Goal: Task Accomplishment & Management: Manage account settings

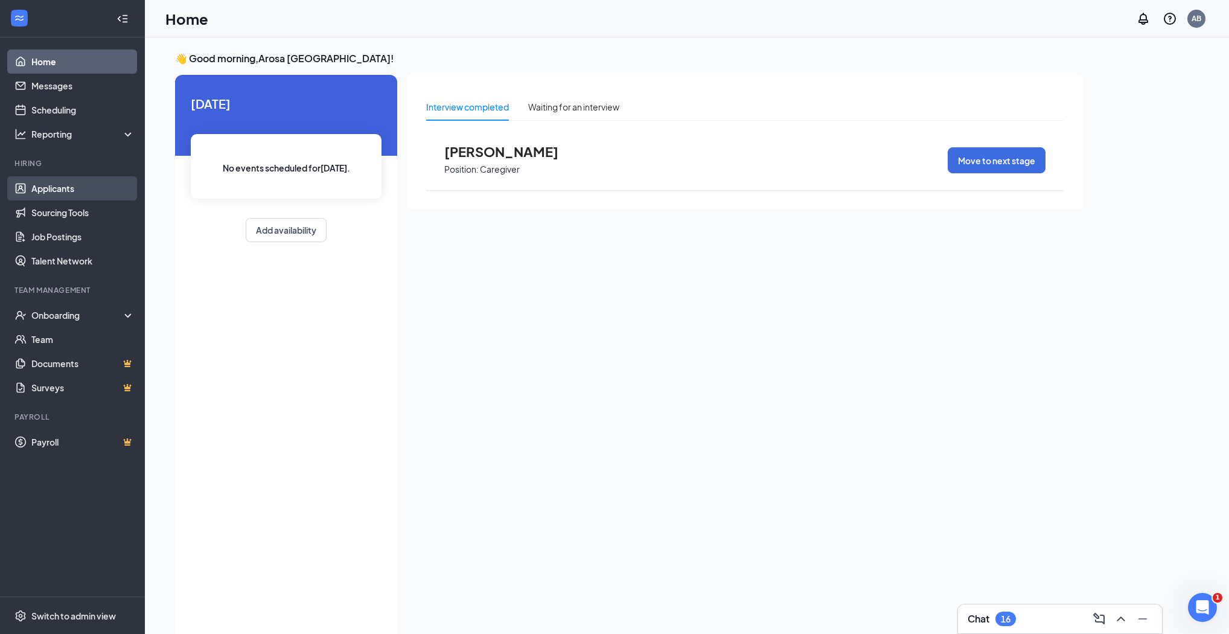
click at [60, 184] on link "Applicants" at bounding box center [82, 188] width 103 height 24
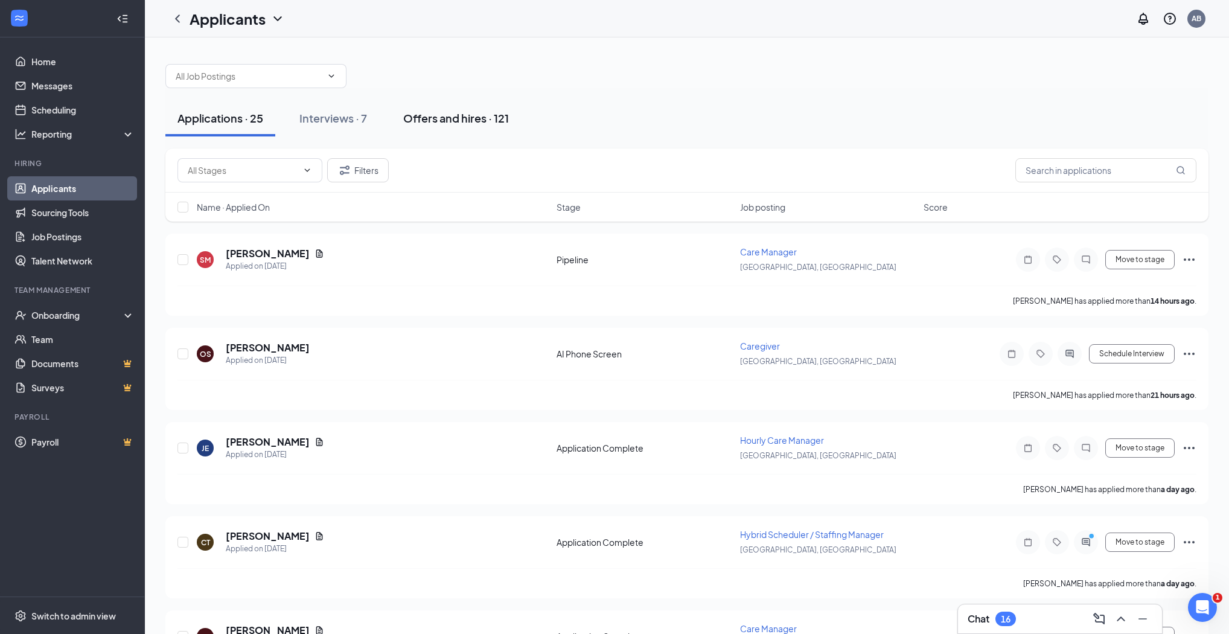
click at [435, 117] on div "Offers and hires · 121" at bounding box center [456, 117] width 106 height 15
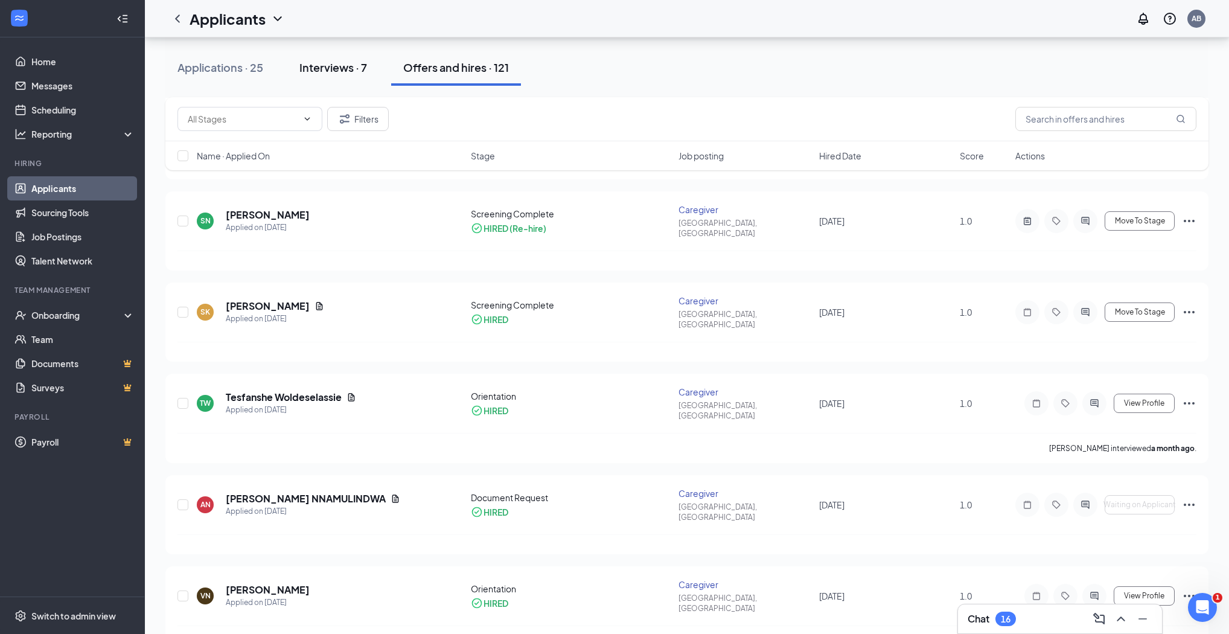
scroll to position [242, 0]
click at [321, 70] on div "Interviews · 7" at bounding box center [333, 67] width 68 height 15
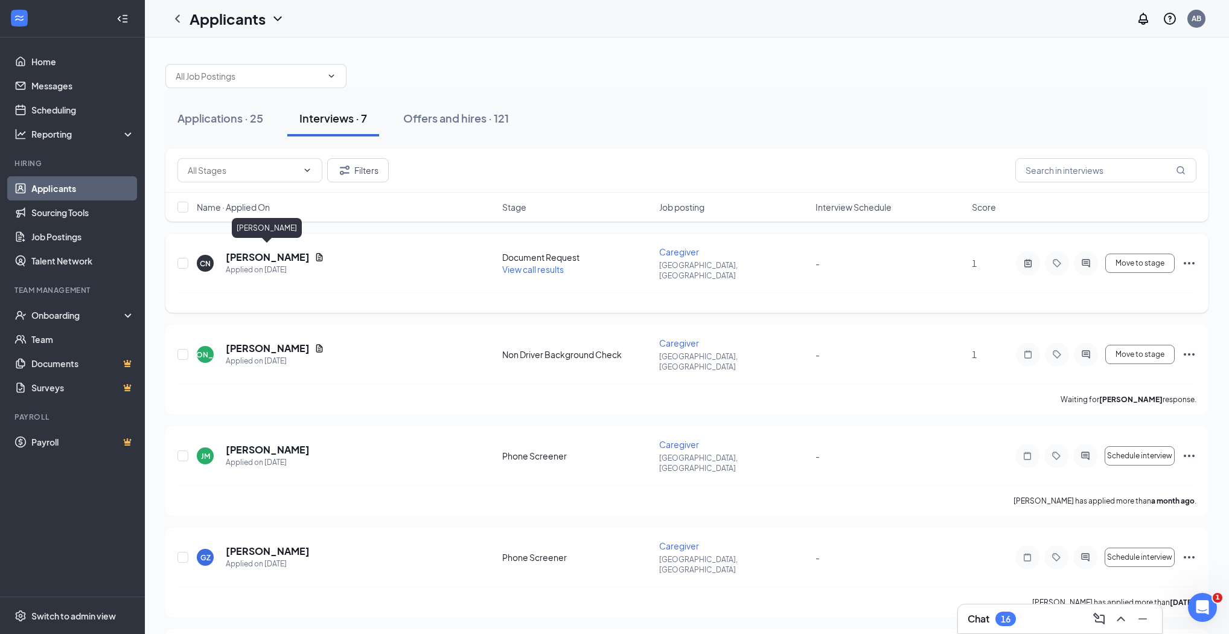
click at [261, 257] on h5 "[PERSON_NAME]" at bounding box center [268, 257] width 84 height 13
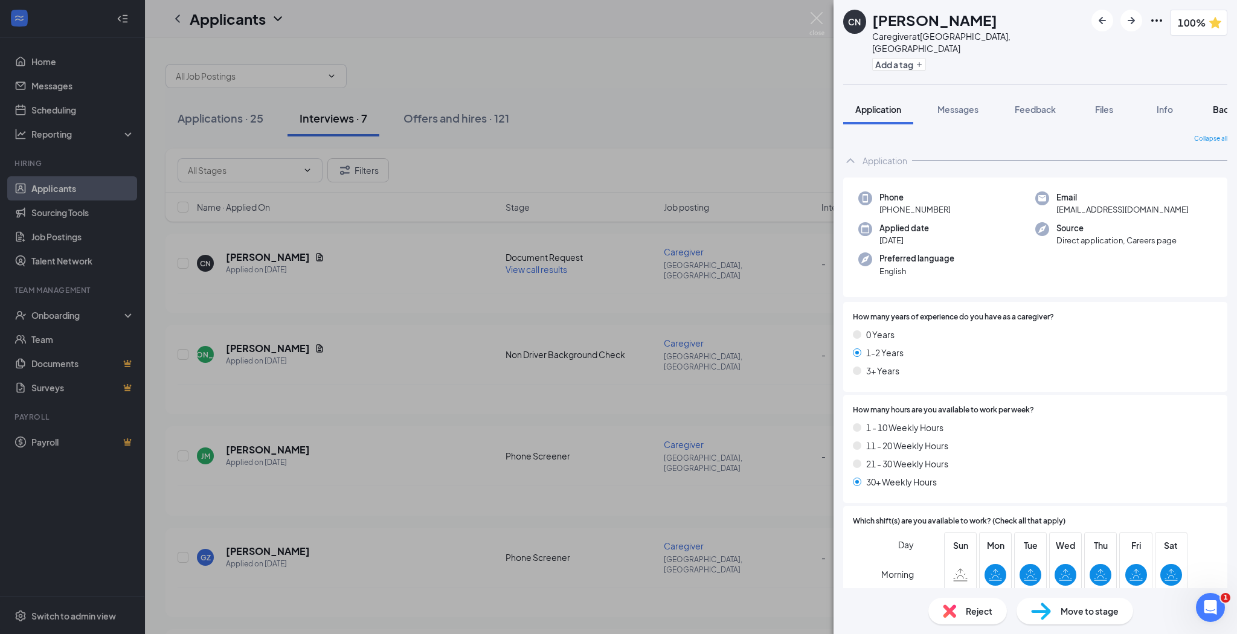
click at [1215, 104] on span "Background" at bounding box center [1237, 109] width 50 height 11
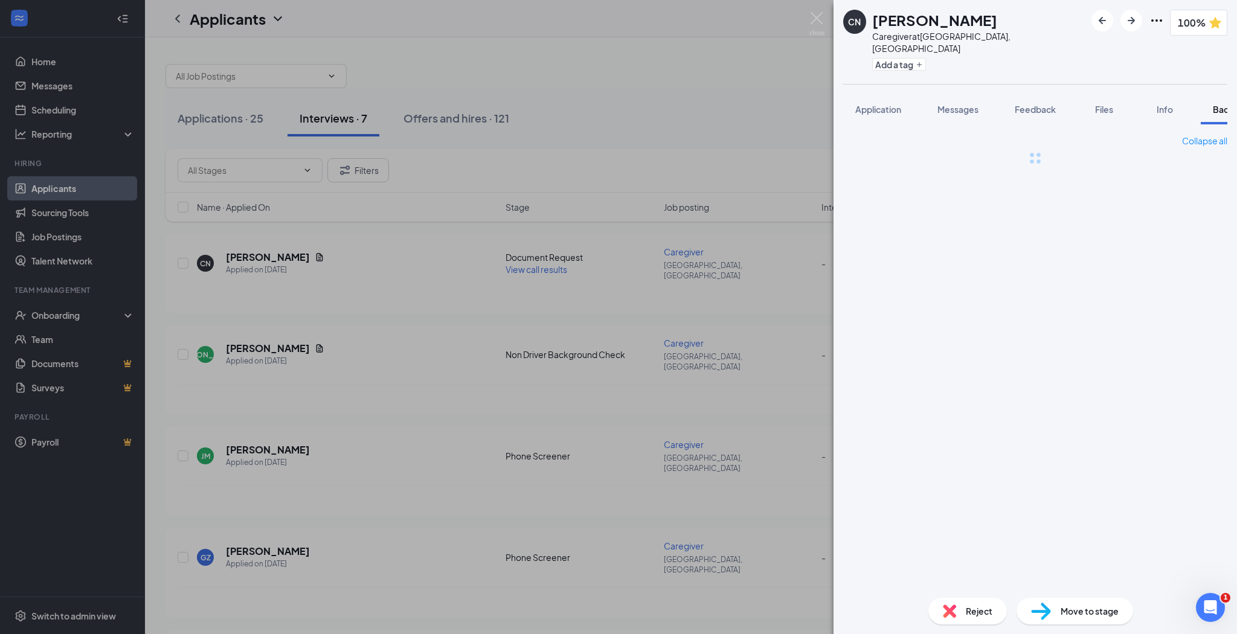
scroll to position [0, 49]
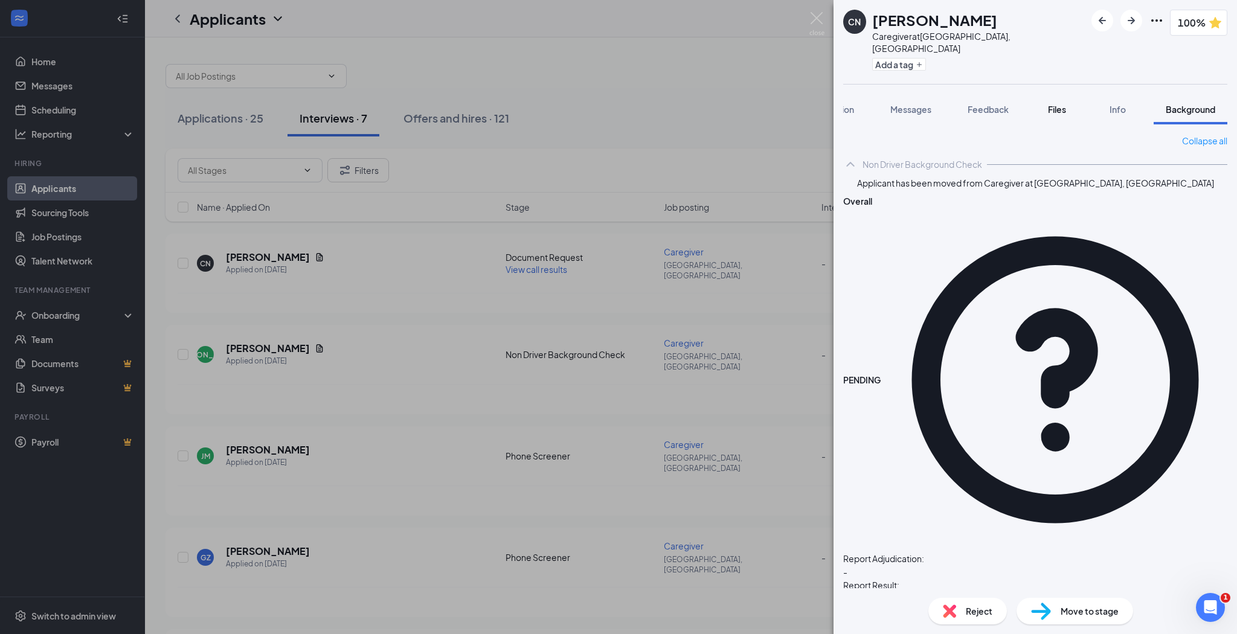
click at [1057, 104] on span "Files" at bounding box center [1057, 109] width 18 height 11
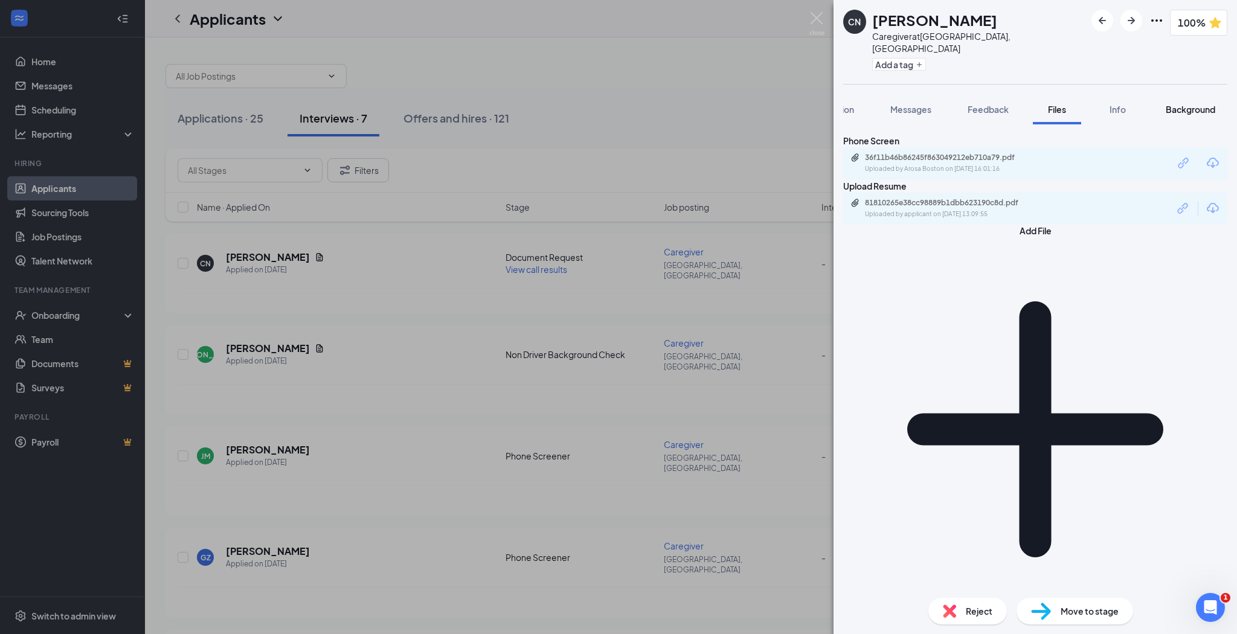
click at [1188, 104] on span "Background" at bounding box center [1190, 109] width 50 height 11
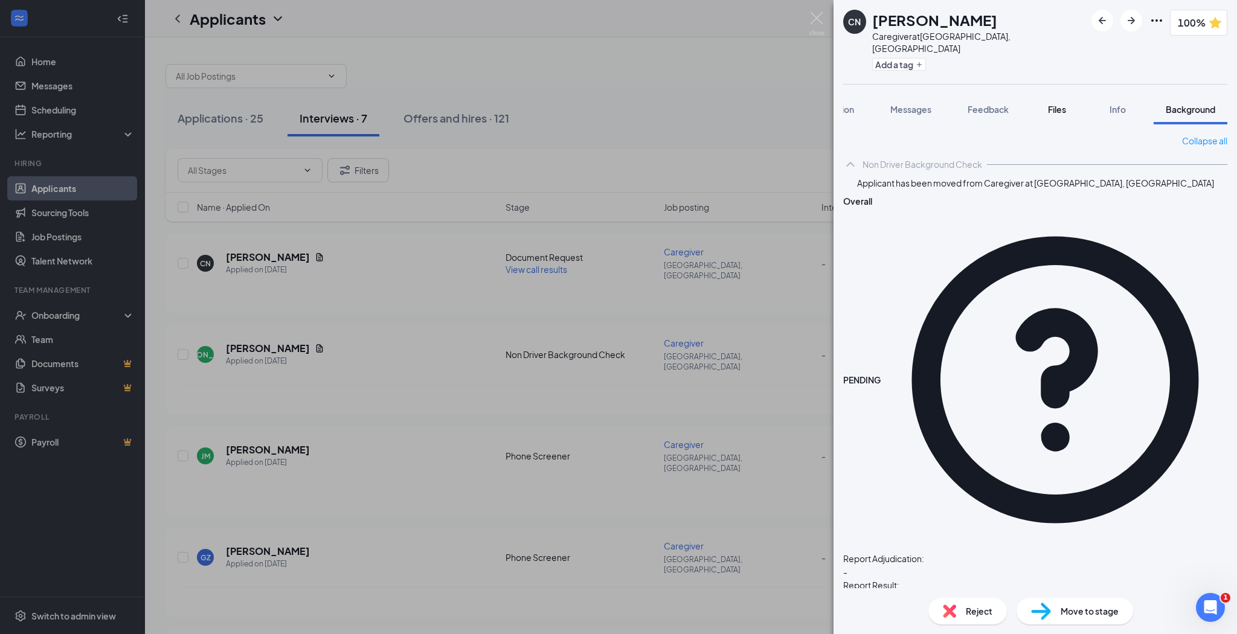
click at [1046, 103] on div "Files" at bounding box center [1057, 109] width 24 height 12
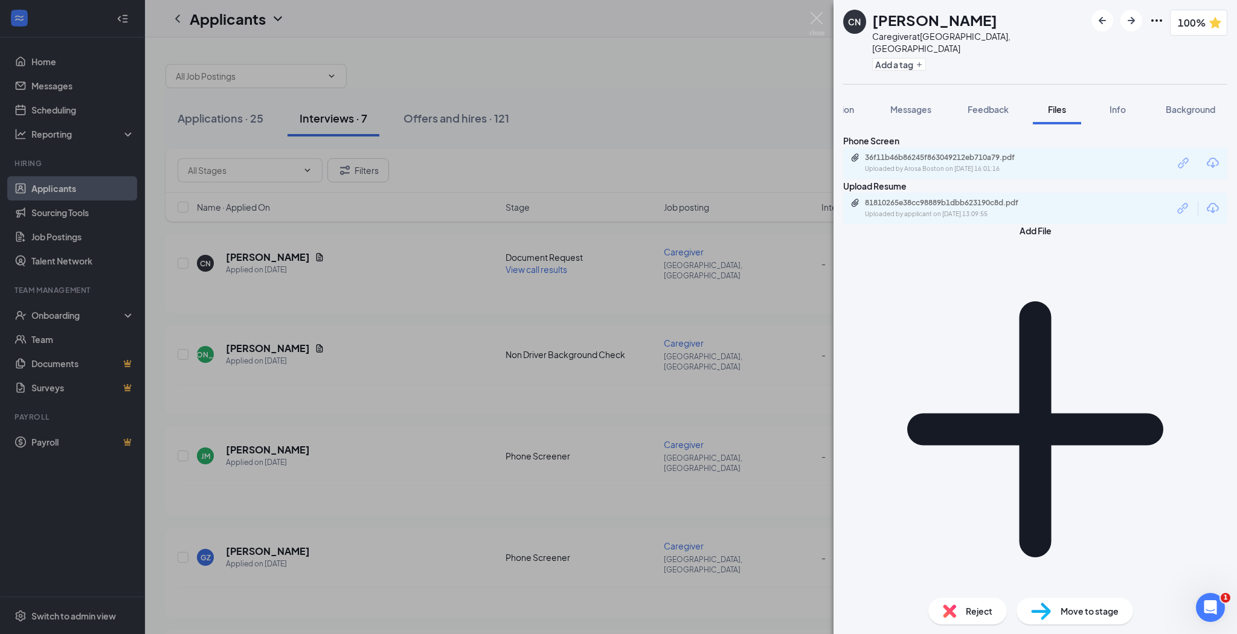
click at [256, 258] on div "CN [PERSON_NAME] Caregiver at [GEOGRAPHIC_DATA], [GEOGRAPHIC_DATA] Add a tag 10…" at bounding box center [618, 317] width 1237 height 634
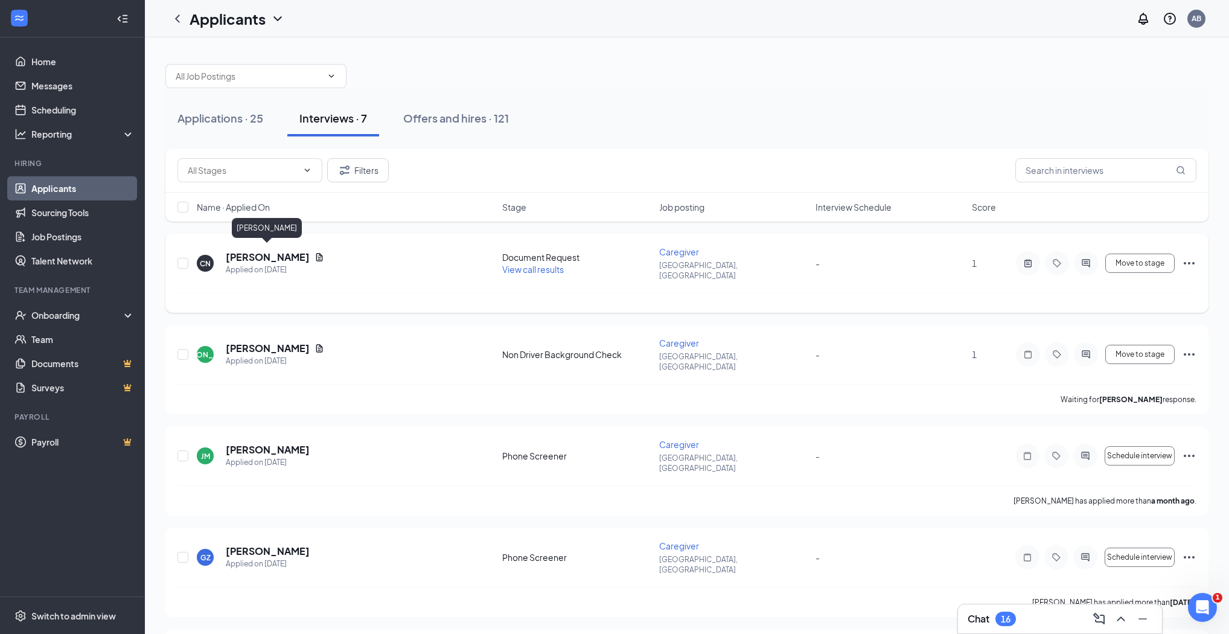
click at [280, 254] on h5 "[PERSON_NAME]" at bounding box center [268, 257] width 84 height 13
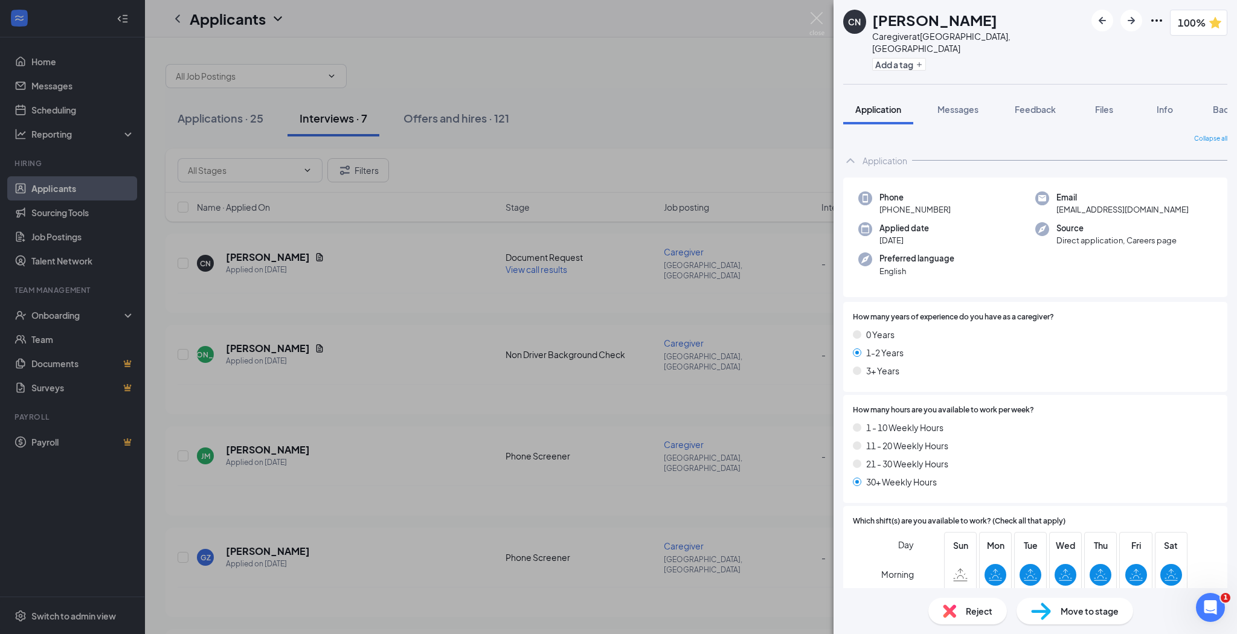
click at [1089, 609] on span "Move to stage" at bounding box center [1089, 610] width 58 height 13
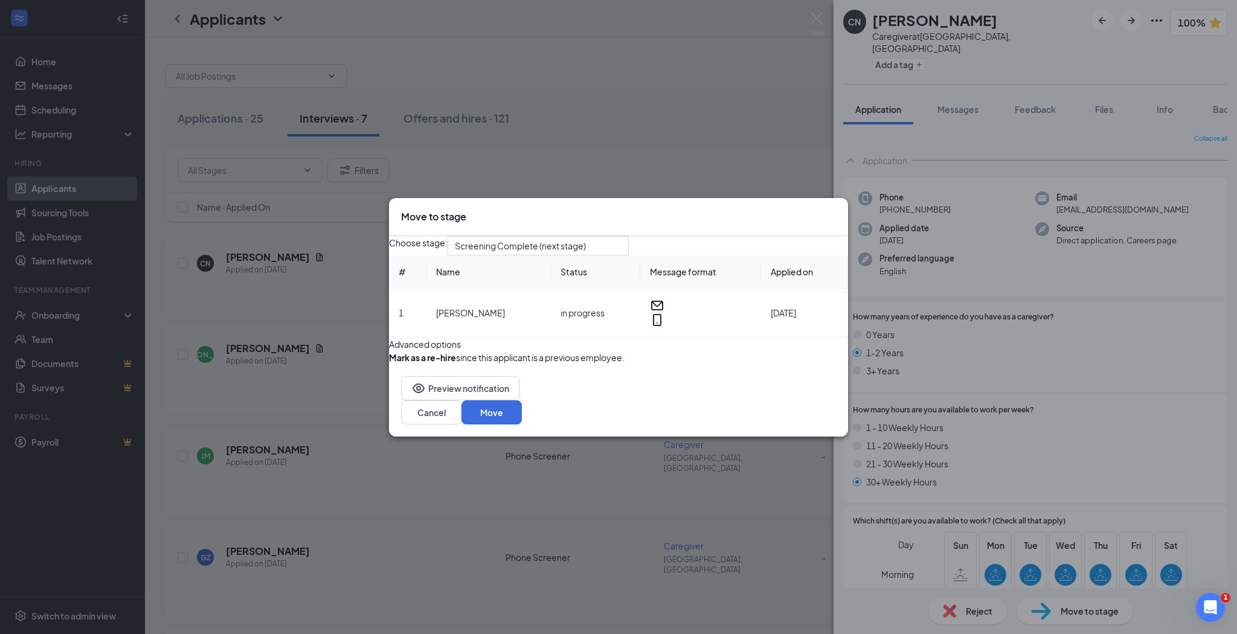
click at [836, 210] on icon "Cross" at bounding box center [836, 210] width 0 height 0
